Goal: Information Seeking & Learning: Find contact information

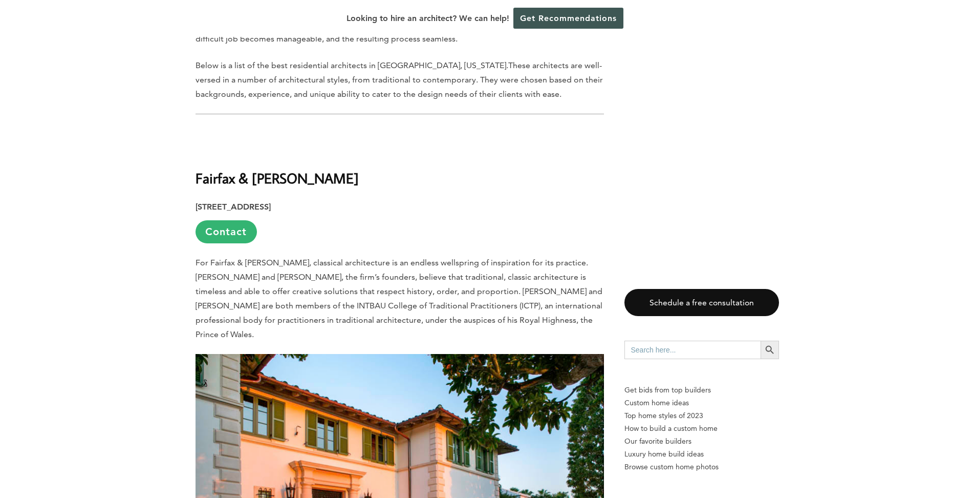
scroll to position [563, 0]
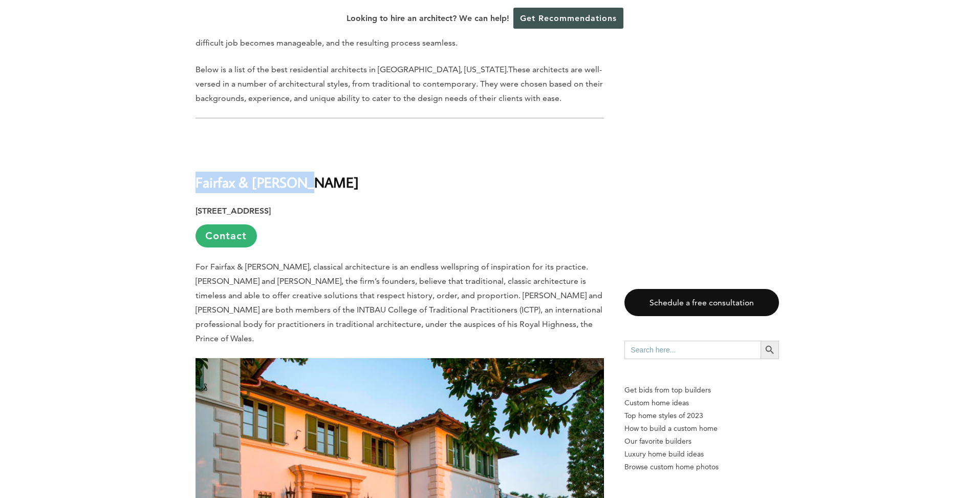
drag, startPoint x: 195, startPoint y: 157, endPoint x: 329, endPoint y: 149, distance: 133.8
click at [329, 157] on h2 "Fairfax & [PERSON_NAME]" at bounding box center [400, 174] width 409 height 35
copy b "Fairfax & [PERSON_NAME]"
click at [329, 157] on h2 "Fairfax & [PERSON_NAME]" at bounding box center [400, 174] width 409 height 35
drag, startPoint x: 246, startPoint y: 209, endPoint x: 263, endPoint y: 217, distance: 18.1
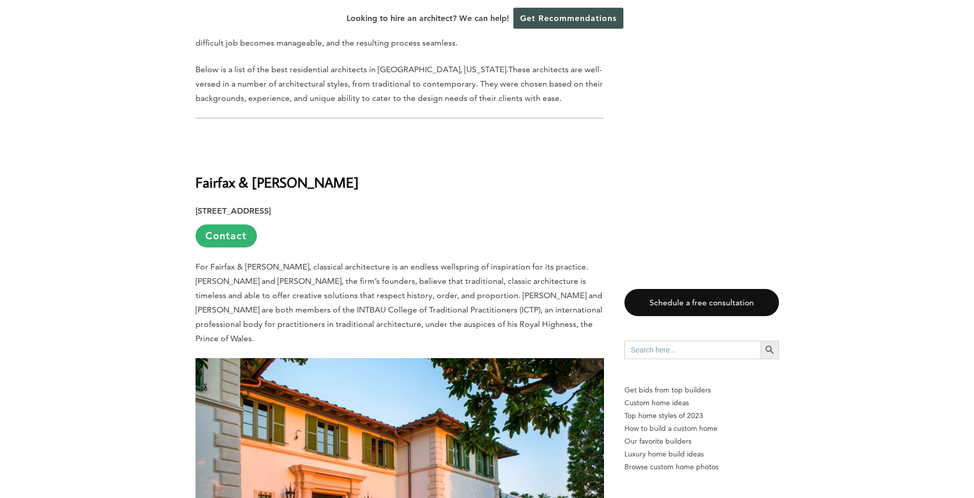
click at [261, 215] on p "[STREET_ADDRESS] Contact" at bounding box center [400, 226] width 409 height 44
click at [266, 221] on p "[STREET_ADDRESS] Contact" at bounding box center [400, 226] width 409 height 44
click at [215, 224] on link "Contact" at bounding box center [226, 235] width 61 height 23
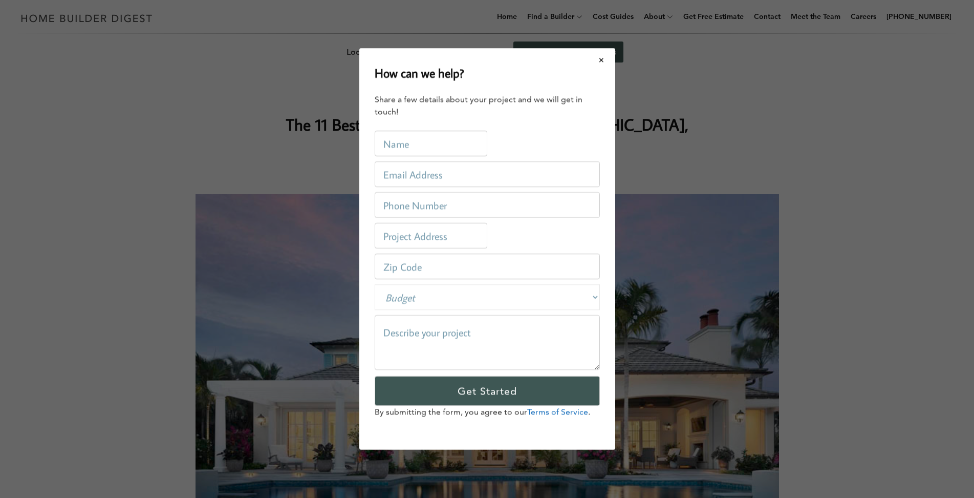
scroll to position [0, 0]
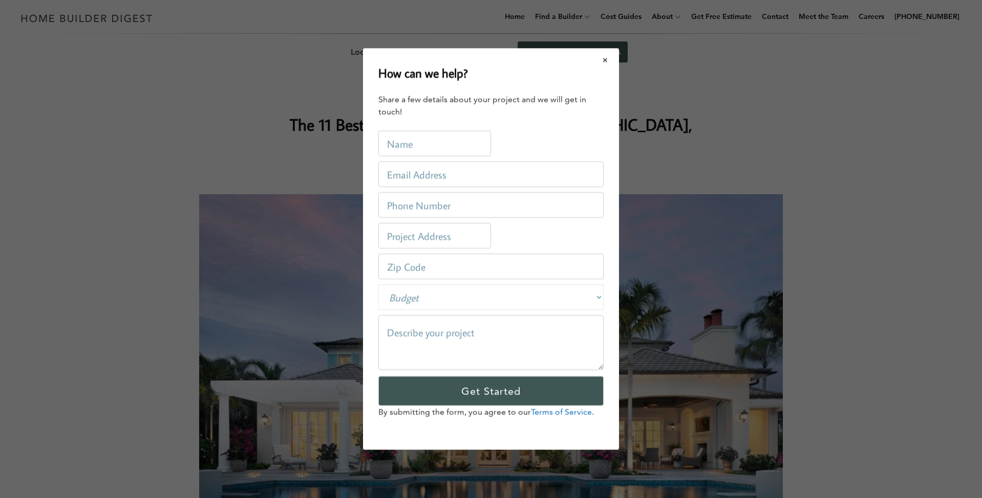
click at [606, 60] on button "Close modal" at bounding box center [605, 60] width 27 height 22
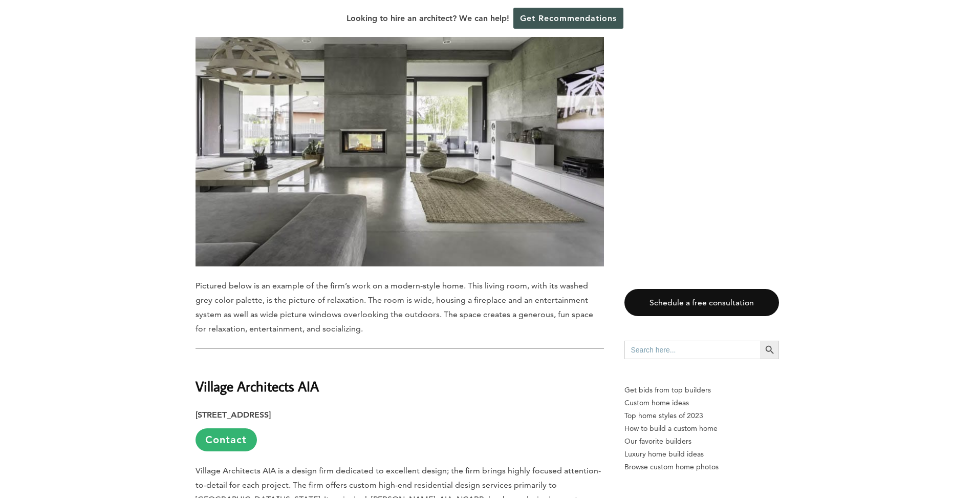
scroll to position [6179, 0]
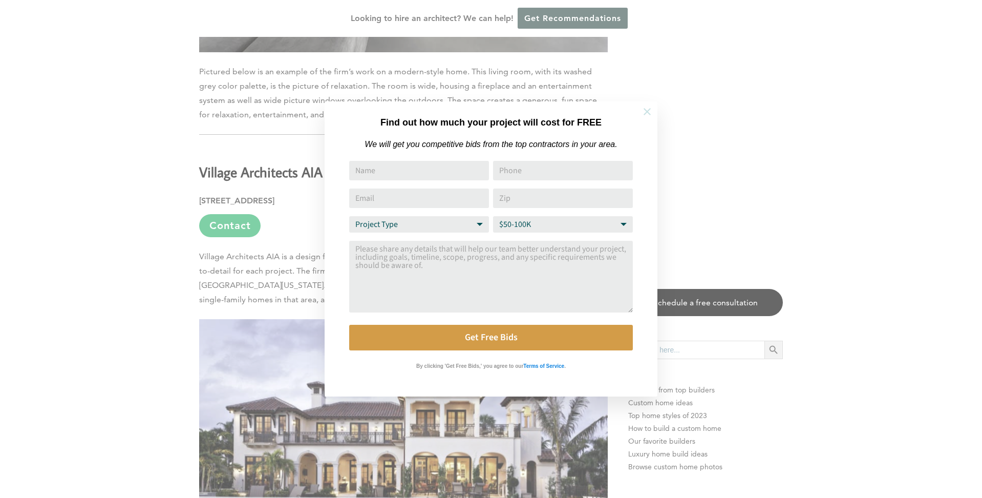
click at [644, 109] on icon at bounding box center [647, 111] width 7 height 7
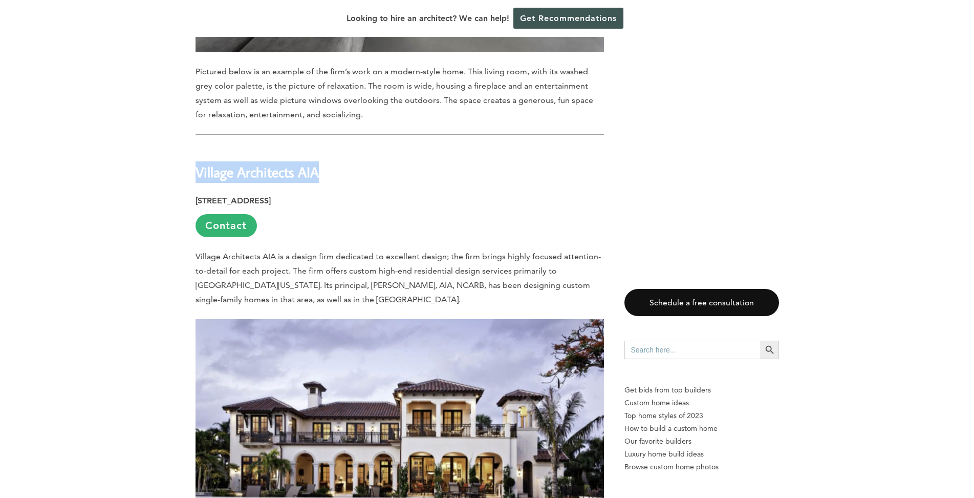
drag, startPoint x: 192, startPoint y: 75, endPoint x: 356, endPoint y: 69, distance: 163.9
copy b "Village Architects AIA"
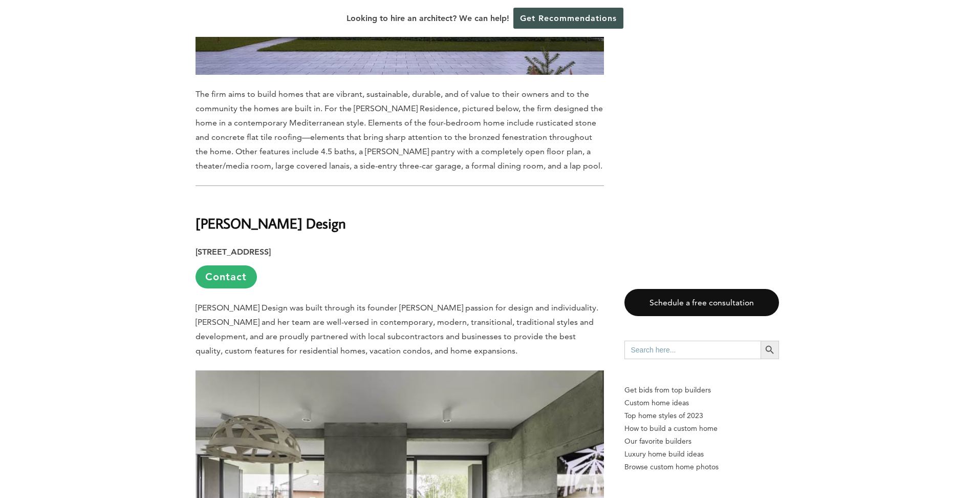
scroll to position [5565, 0]
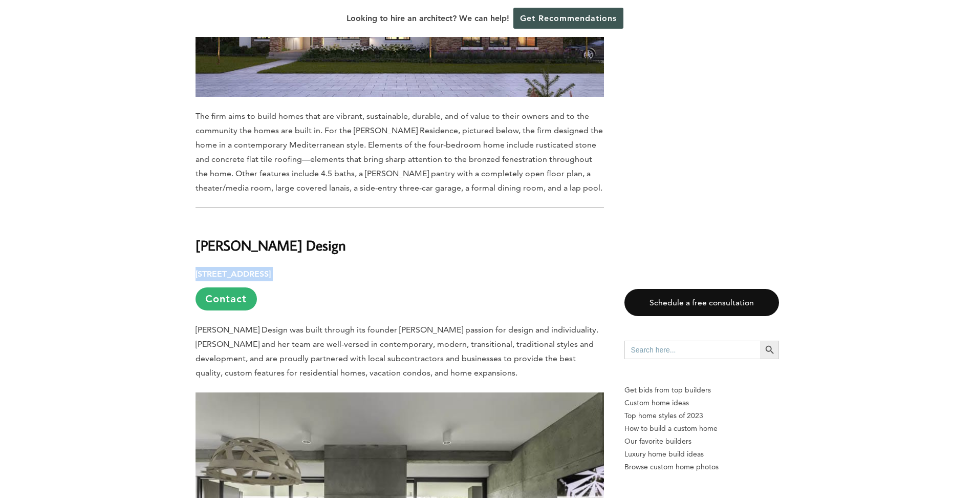
drag, startPoint x: 194, startPoint y: 175, endPoint x: 351, endPoint y: 171, distance: 157.7
copy p "[STREET_ADDRESS]"
drag, startPoint x: 187, startPoint y: 150, endPoint x: 301, endPoint y: 144, distance: 113.8
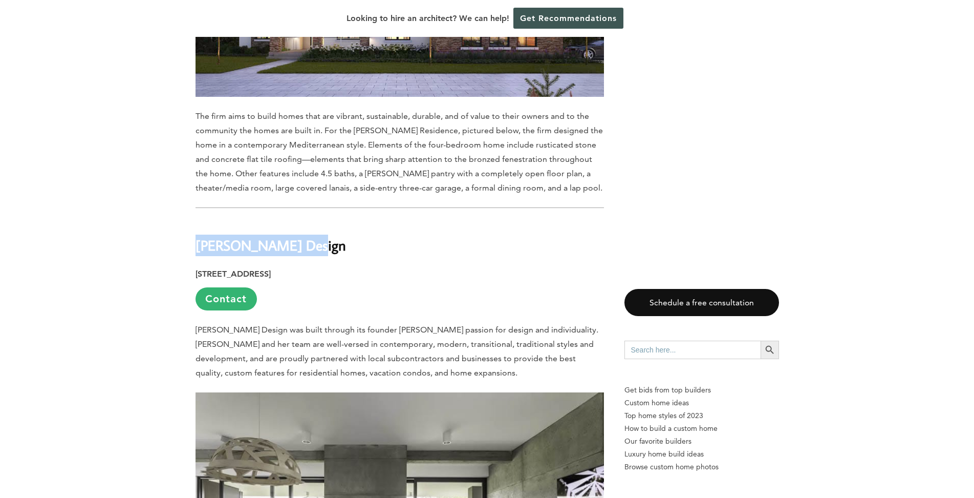
copy b "[PERSON_NAME] Design"
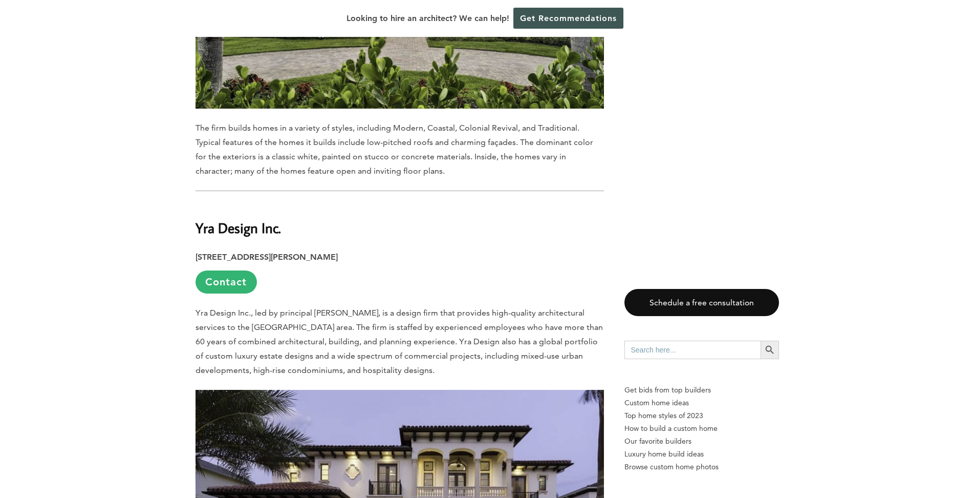
scroll to position [4592, 0]
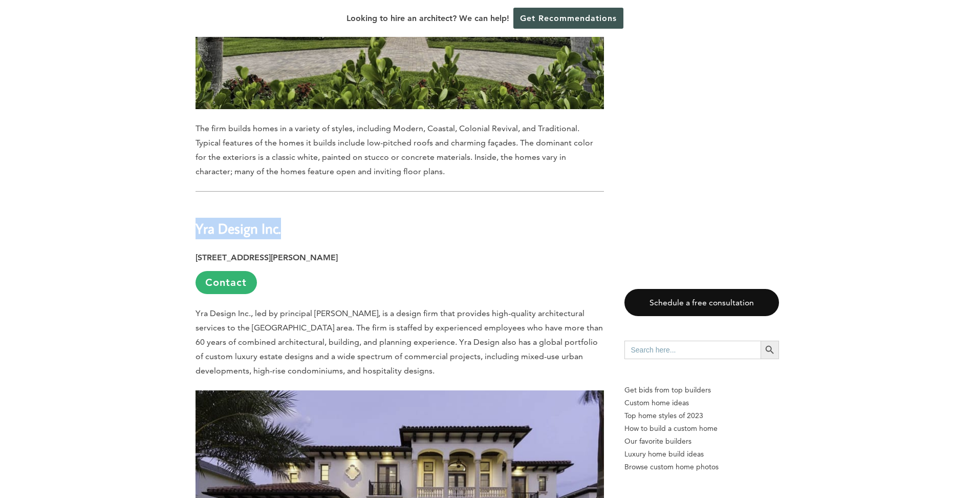
drag, startPoint x: 196, startPoint y: 132, endPoint x: 293, endPoint y: 140, distance: 97.6
click at [293, 204] on h2 "Yra Design Inc." at bounding box center [400, 221] width 409 height 35
copy b "Yra Design Inc."
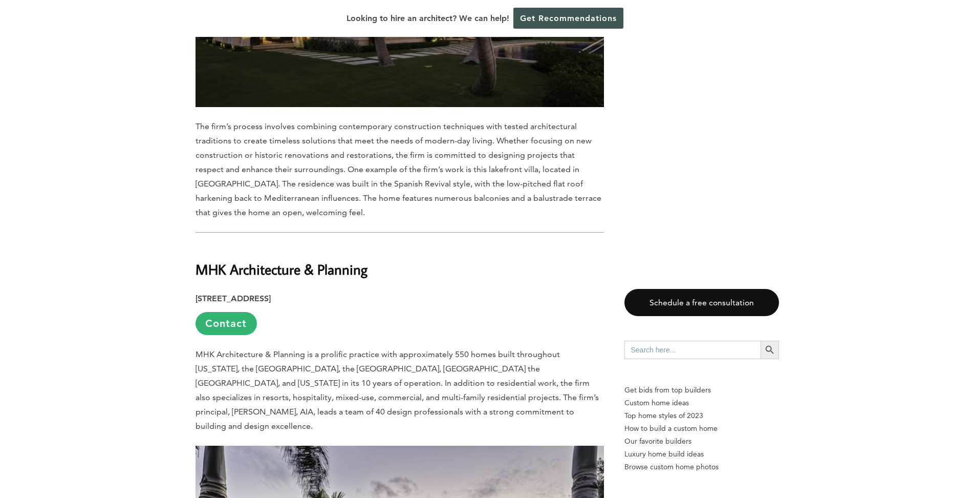
scroll to position [3978, 0]
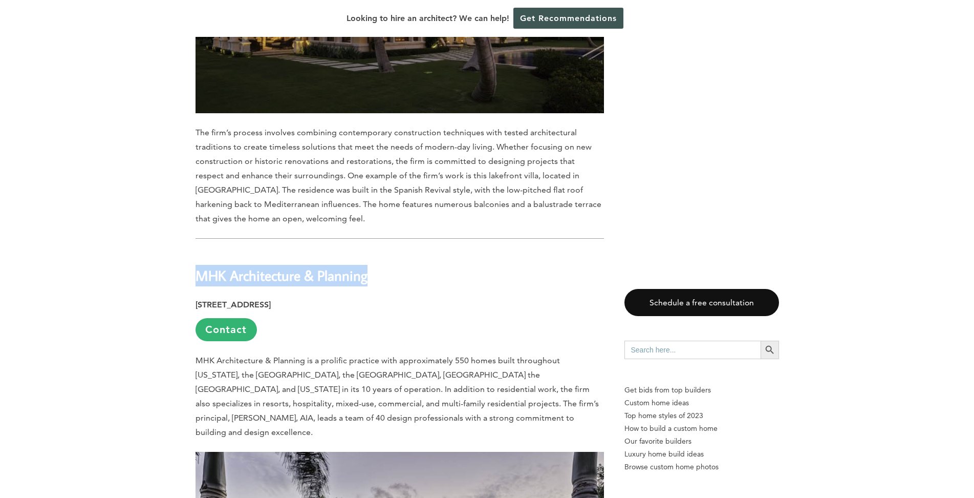
drag, startPoint x: 190, startPoint y: 188, endPoint x: 421, endPoint y: 188, distance: 230.9
copy b "MHK Architecture & Planning"
click at [421, 251] on h2 "MHK Architecture & Planning" at bounding box center [400, 268] width 409 height 35
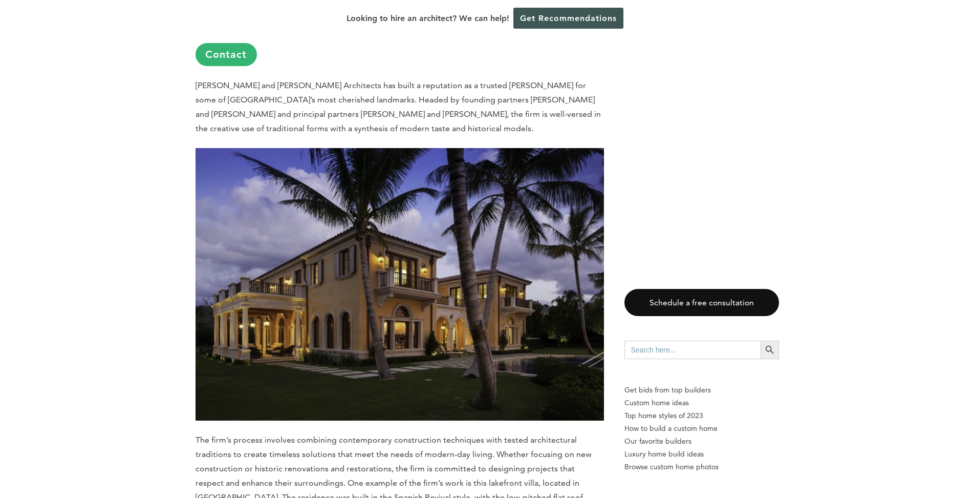
click at [174, 145] on div "Last updated on [DATE] 06:30 am Designing a home tailored to the unique needs o…" at bounding box center [487, 233] width 974 height 6715
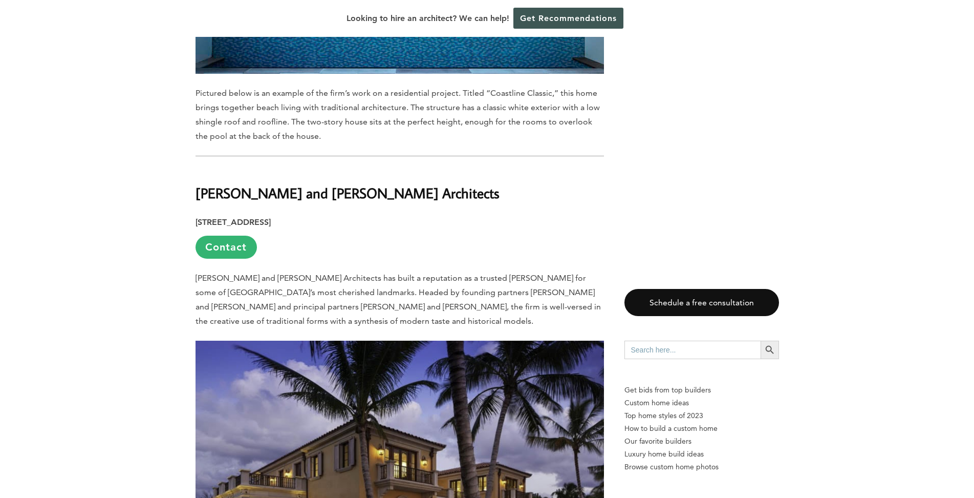
scroll to position [3466, 0]
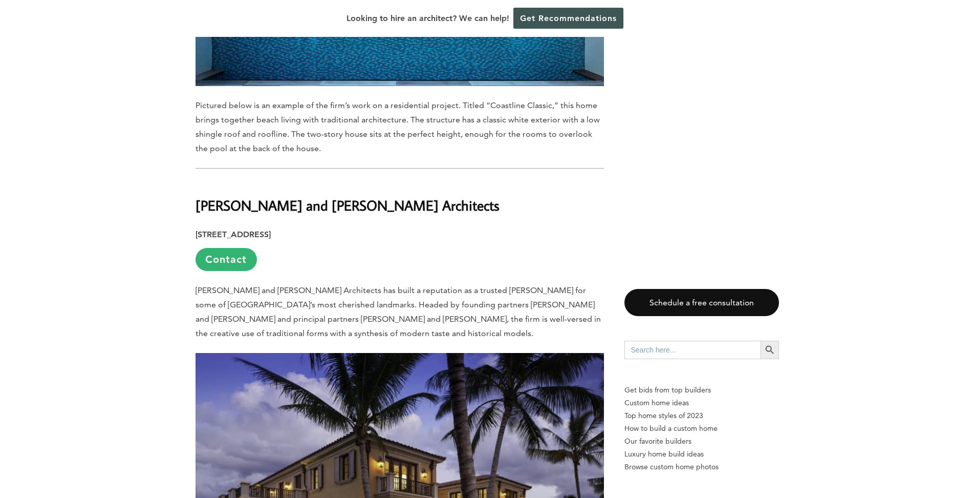
drag, startPoint x: 192, startPoint y: 124, endPoint x: 382, endPoint y: 134, distance: 190.7
click at [382, 134] on div "Last updated on [DATE] 06:30 am Designing a home tailored to the unique needs o…" at bounding box center [487, 438] width 616 height 6715
click at [377, 181] on h2 "[PERSON_NAME] and [PERSON_NAME] Architects" at bounding box center [400, 198] width 409 height 35
drag, startPoint x: 197, startPoint y: 121, endPoint x: 359, endPoint y: 127, distance: 161.9
click at [359, 196] on b "[PERSON_NAME] and [PERSON_NAME] Architects" at bounding box center [348, 205] width 304 height 18
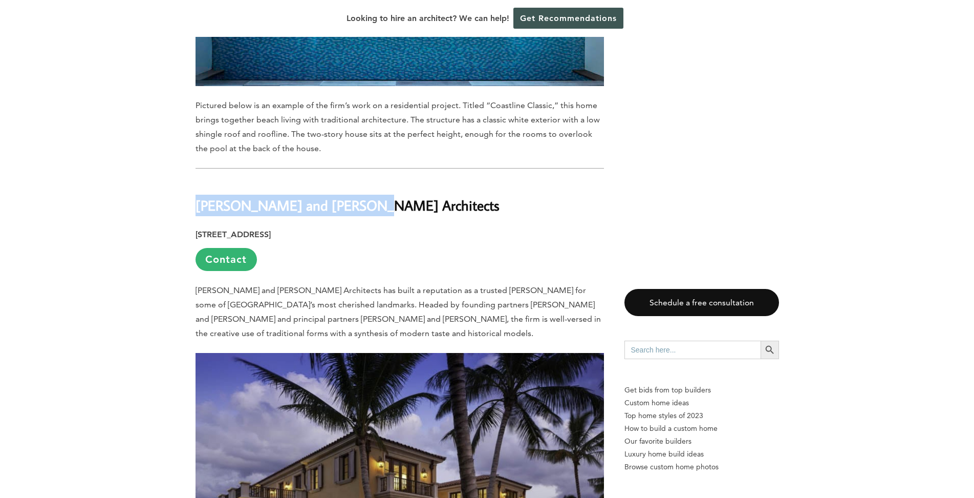
copy b "[PERSON_NAME] and [PERSON_NAME] Architects"
click at [407, 181] on h2 "[PERSON_NAME] and [PERSON_NAME] Architects" at bounding box center [400, 198] width 409 height 35
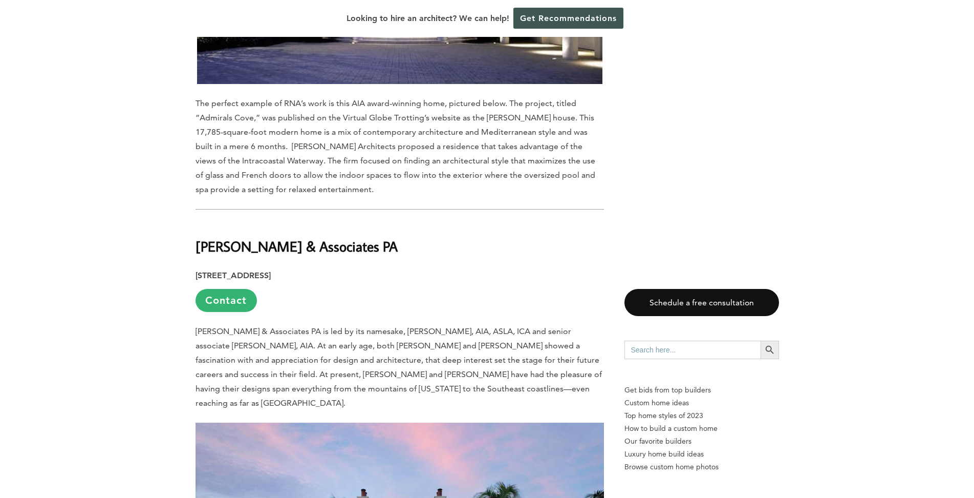
scroll to position [2852, 0]
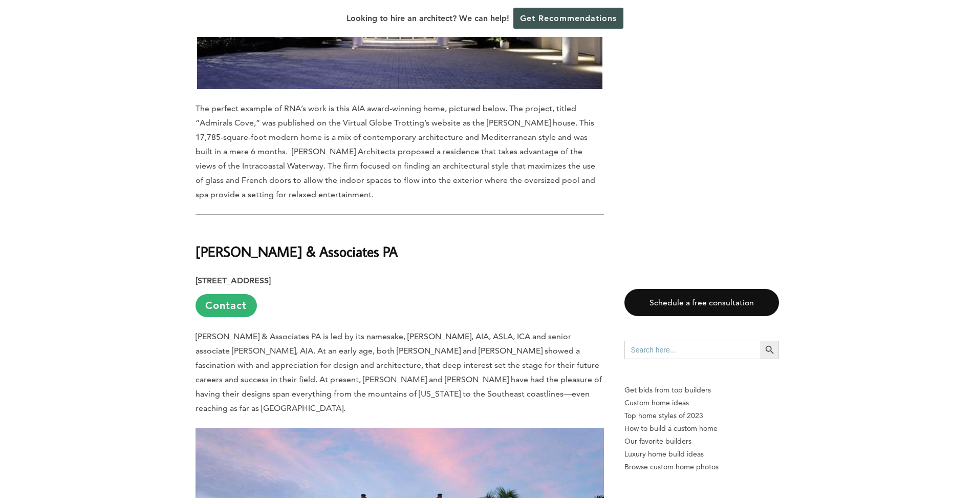
drag, startPoint x: 193, startPoint y: 186, endPoint x: 403, endPoint y: 185, distance: 210.4
copy b "[PERSON_NAME] & Associates PA"
drag, startPoint x: 523, startPoint y: 185, endPoint x: 632, endPoint y: 98, distance: 139.2
click at [523, 227] on h2 "[PERSON_NAME] & Associates PA" at bounding box center [400, 244] width 409 height 35
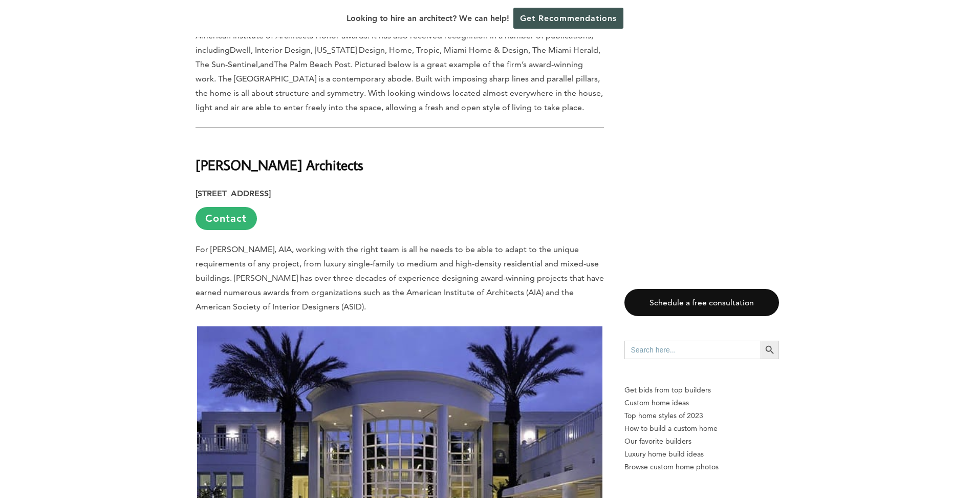
scroll to position [2340, 0]
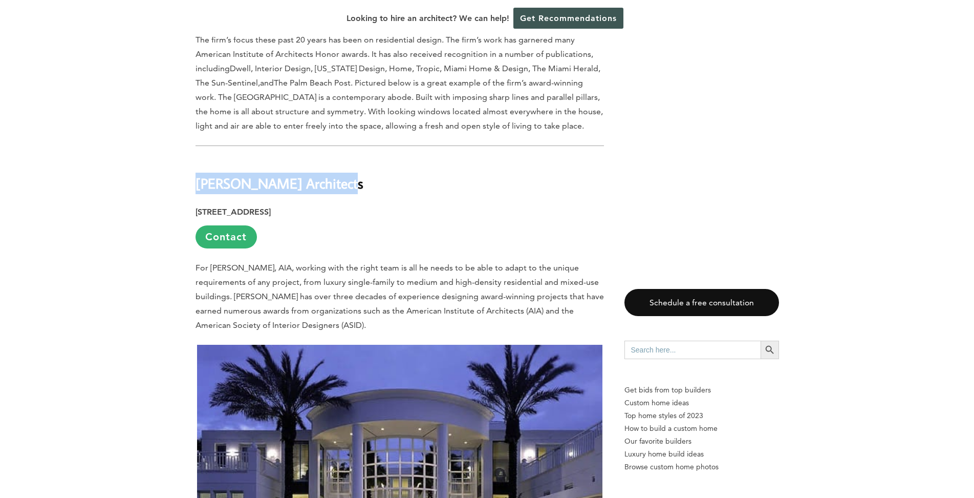
drag, startPoint x: 194, startPoint y: 117, endPoint x: 361, endPoint y: 116, distance: 166.9
click at [323, 174] on b "[PERSON_NAME] Architects" at bounding box center [280, 183] width 168 height 18
drag, startPoint x: 198, startPoint y: 117, endPoint x: 324, endPoint y: 120, distance: 126.5
click at [324, 174] on b "[PERSON_NAME] Architects" at bounding box center [280, 183] width 168 height 18
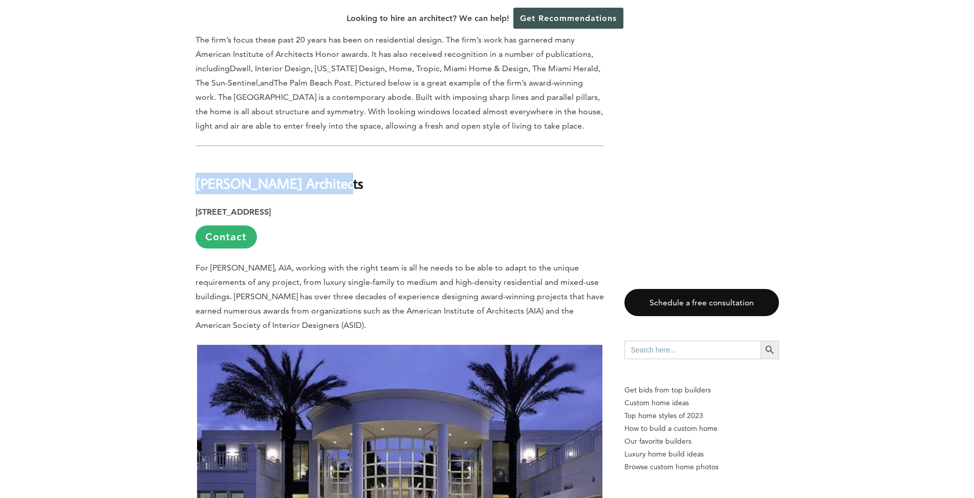
copy b "[PERSON_NAME] Architects"
click at [356, 158] on h2 "[PERSON_NAME] Architects" at bounding box center [400, 175] width 409 height 35
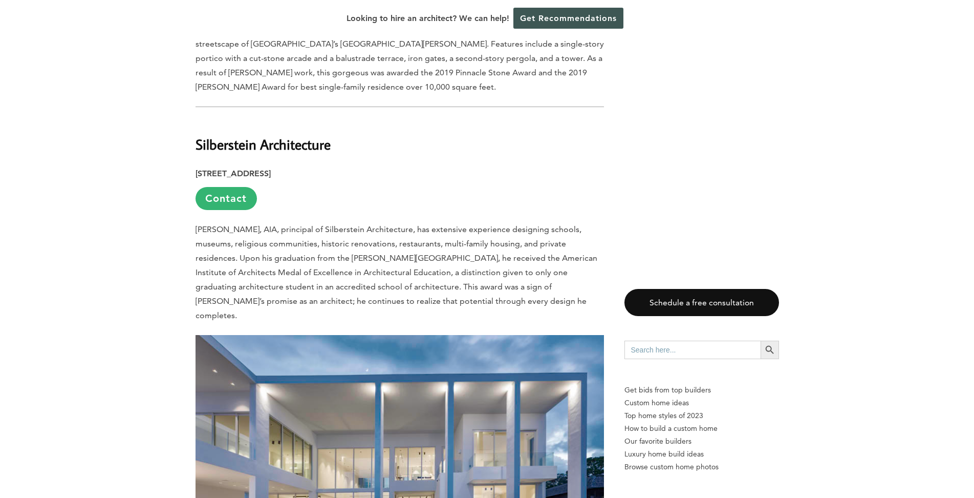
scroll to position [1725, 0]
drag, startPoint x: 196, startPoint y: 94, endPoint x: 331, endPoint y: 95, distance: 134.6
click at [331, 136] on b "Silberstein Architecture" at bounding box center [263, 145] width 135 height 18
copy b "Silberstein Architecture"
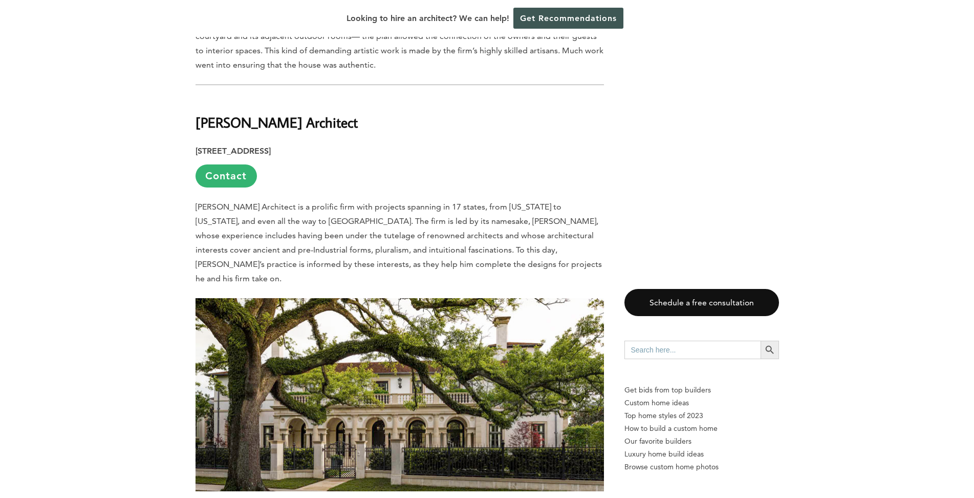
scroll to position [1213, 0]
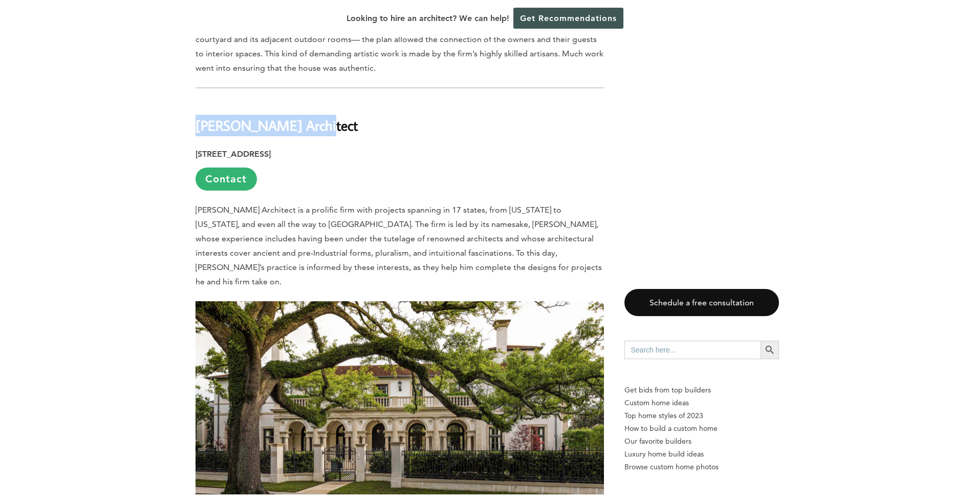
drag, startPoint x: 197, startPoint y: 84, endPoint x: 314, endPoint y: 83, distance: 117.8
click at [314, 100] on h2 "[PERSON_NAME] Architect" at bounding box center [400, 117] width 409 height 35
drag, startPoint x: 197, startPoint y: 86, endPoint x: 303, endPoint y: 91, distance: 106.1
click at [303, 116] on b "[PERSON_NAME] Architect" at bounding box center [277, 125] width 162 height 18
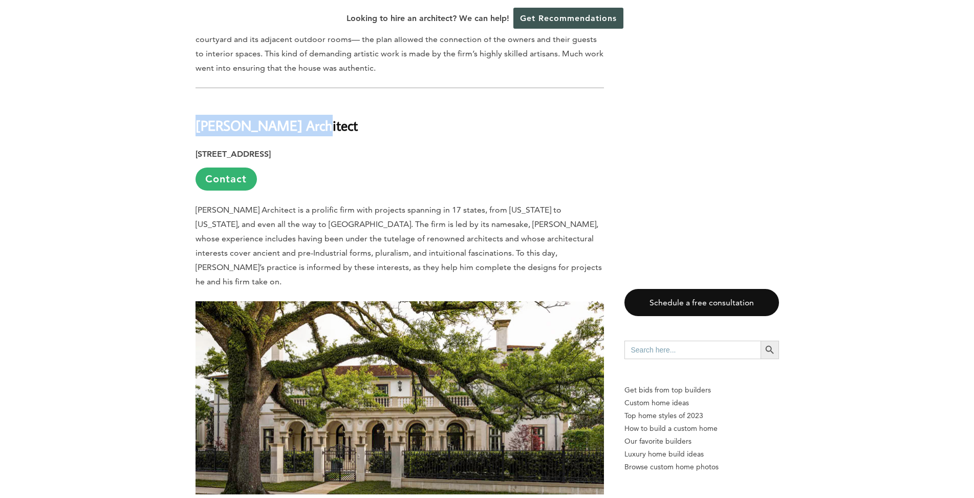
click at [302, 116] on b "[PERSON_NAME] Architect" at bounding box center [277, 125] width 162 height 18
drag, startPoint x: 197, startPoint y: 113, endPoint x: 396, endPoint y: 111, distance: 198.7
click at [271, 149] on strong "[STREET_ADDRESS]" at bounding box center [233, 154] width 75 height 10
drag, startPoint x: 195, startPoint y: 116, endPoint x: 398, endPoint y: 110, distance: 203.4
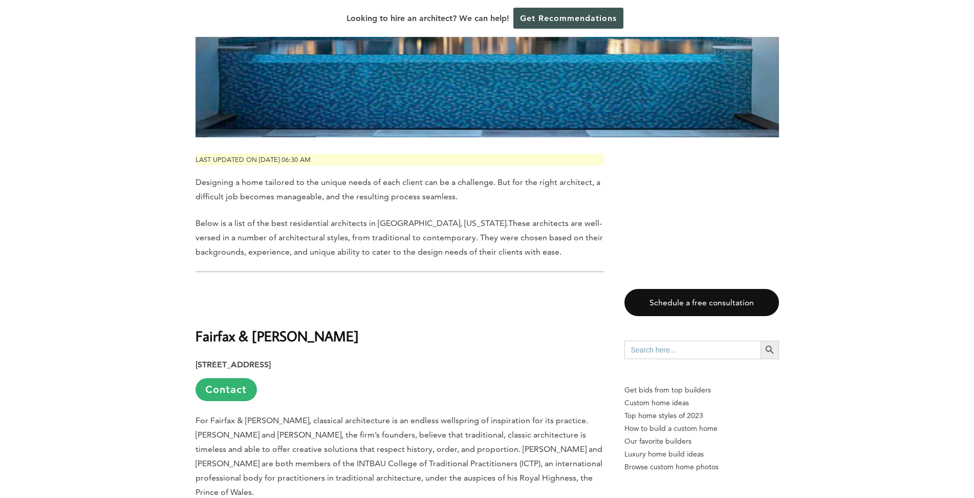
scroll to position [666, 0]
